Goal: Transaction & Acquisition: Purchase product/service

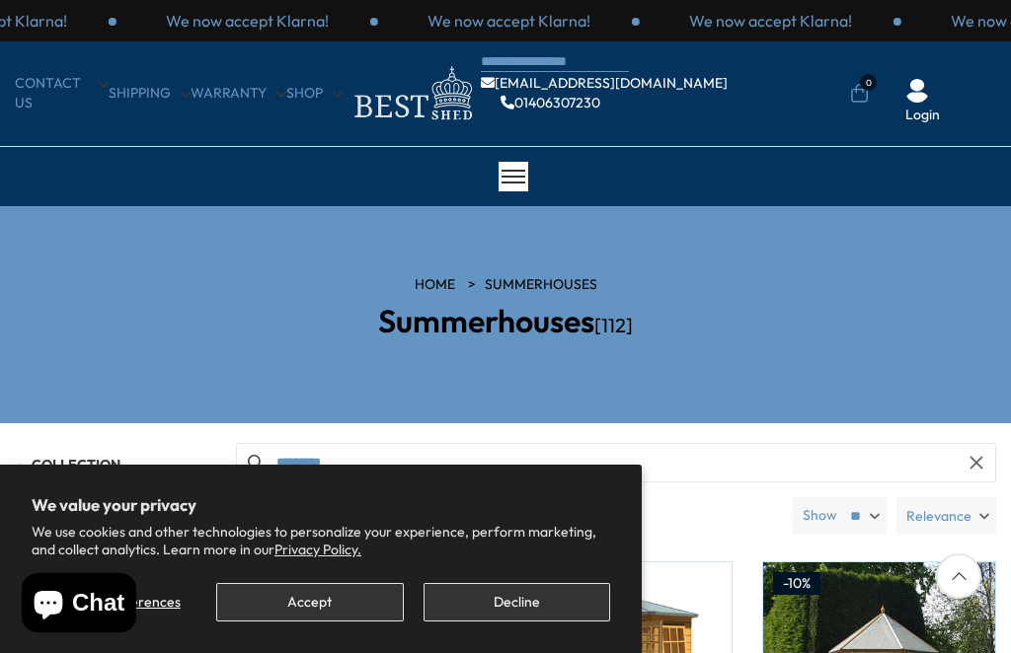
click at [334, 606] on button "Accept" at bounding box center [309, 602] width 187 height 38
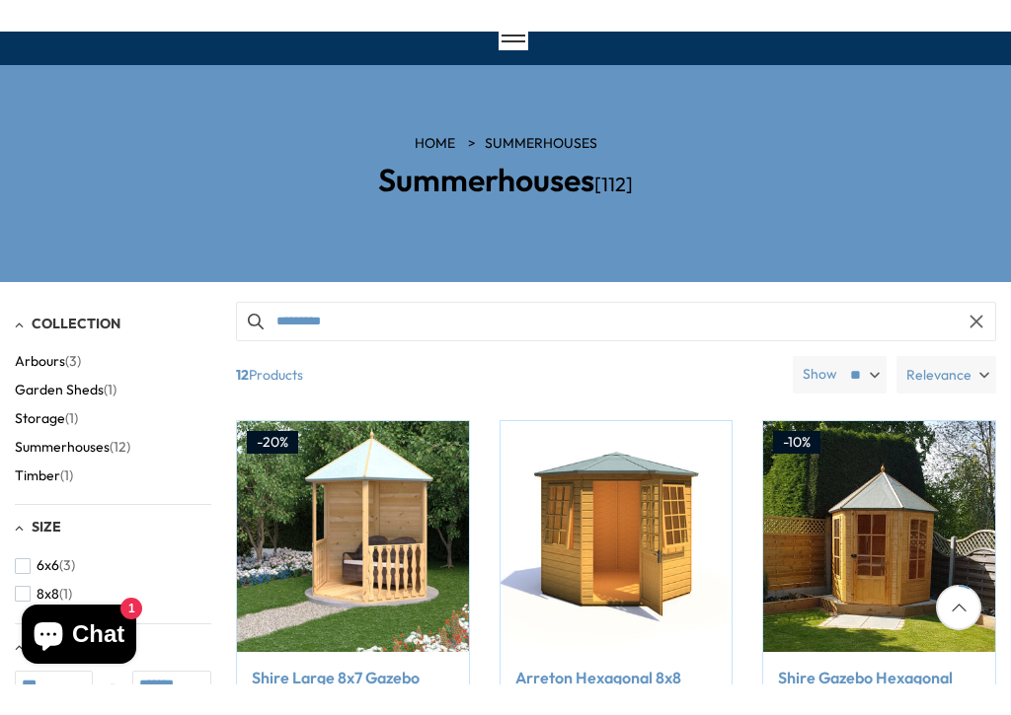
scroll to position [179, 0]
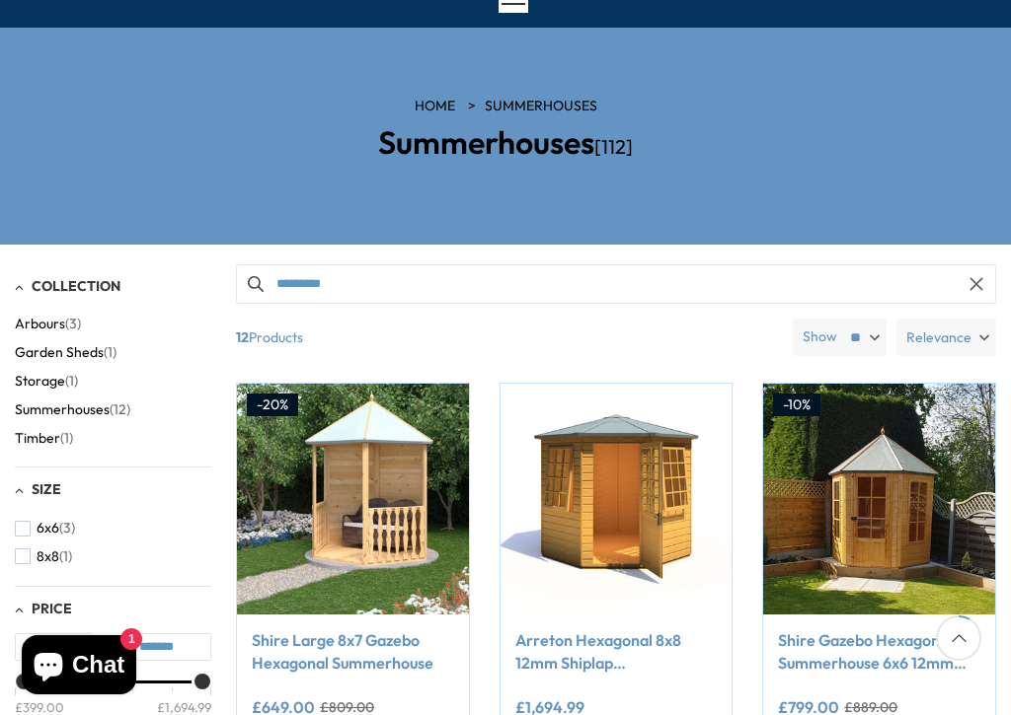
click at [979, 334] on label "Relevance" at bounding box center [946, 338] width 100 height 38
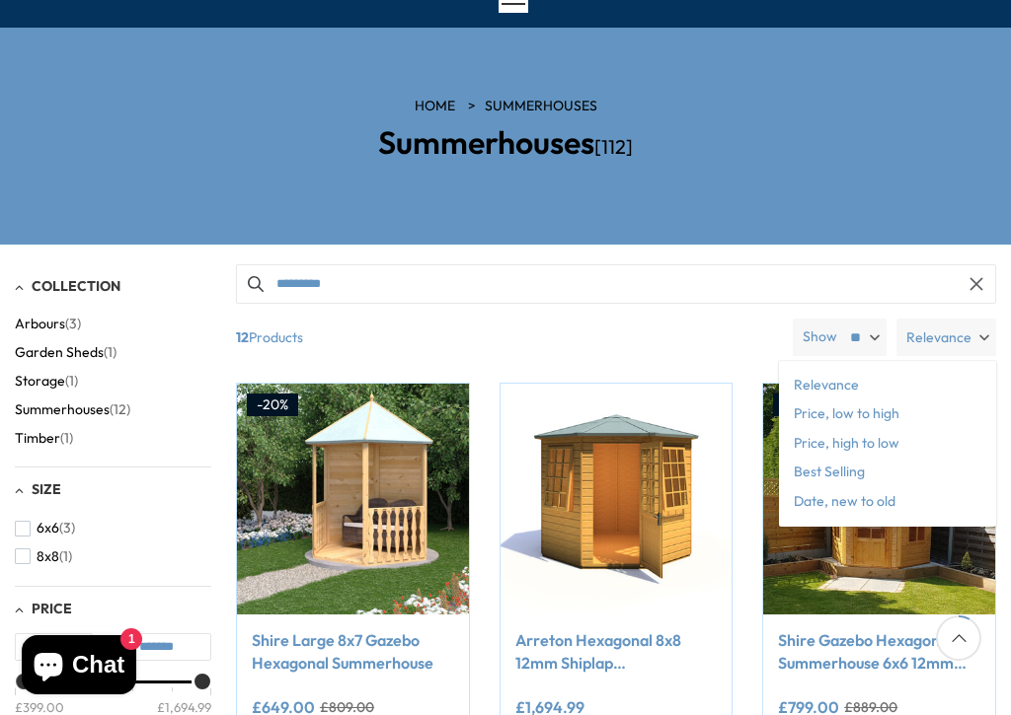
click at [891, 415] on span "Price, low to high" at bounding box center [887, 415] width 217 height 30
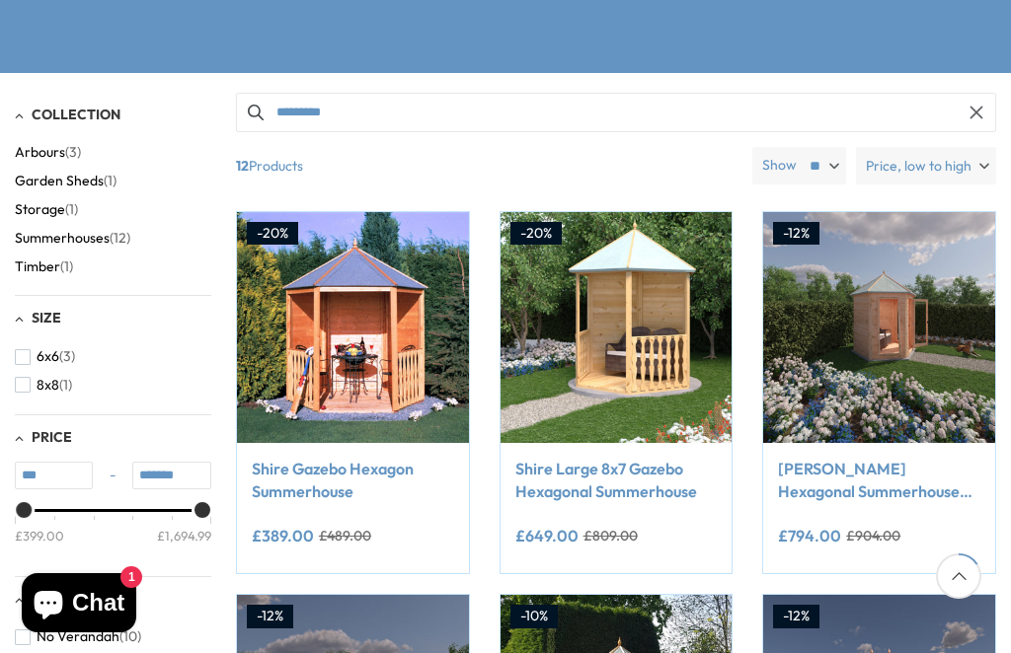
scroll to position [349, 0]
click at [125, 231] on span "(12)" at bounding box center [120, 239] width 21 height 17
